Goal: Navigation & Orientation: Find specific page/section

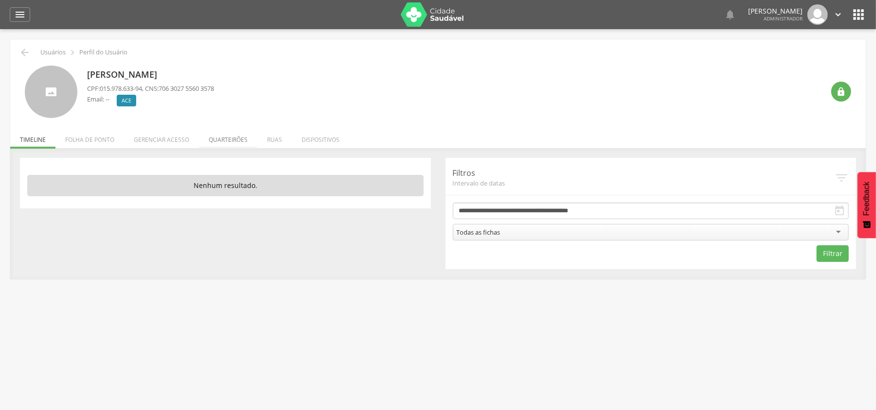
click at [229, 138] on li "Quarteirões" at bounding box center [228, 137] width 58 height 23
click at [217, 139] on li "Quarteirões" at bounding box center [228, 137] width 58 height 23
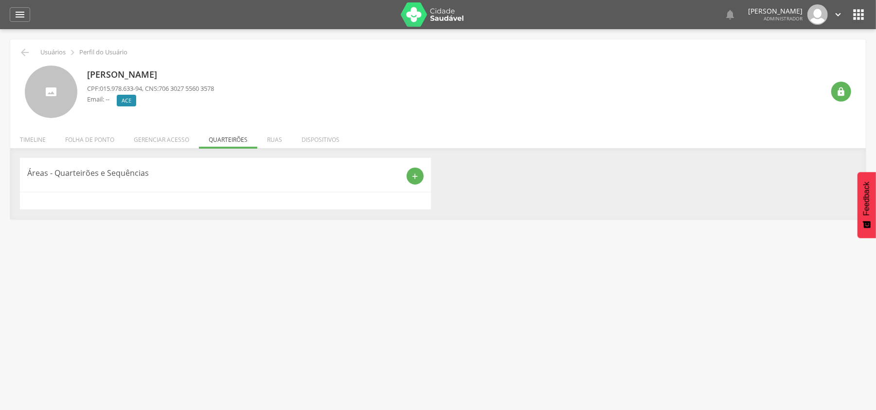
click at [31, 56] on div " Voltar Usuários  Perfil do Usuário" at bounding box center [438, 53] width 841 height 12
click at [26, 53] on icon "" at bounding box center [25, 53] width 12 height 12
